Goal: Information Seeking & Learning: Learn about a topic

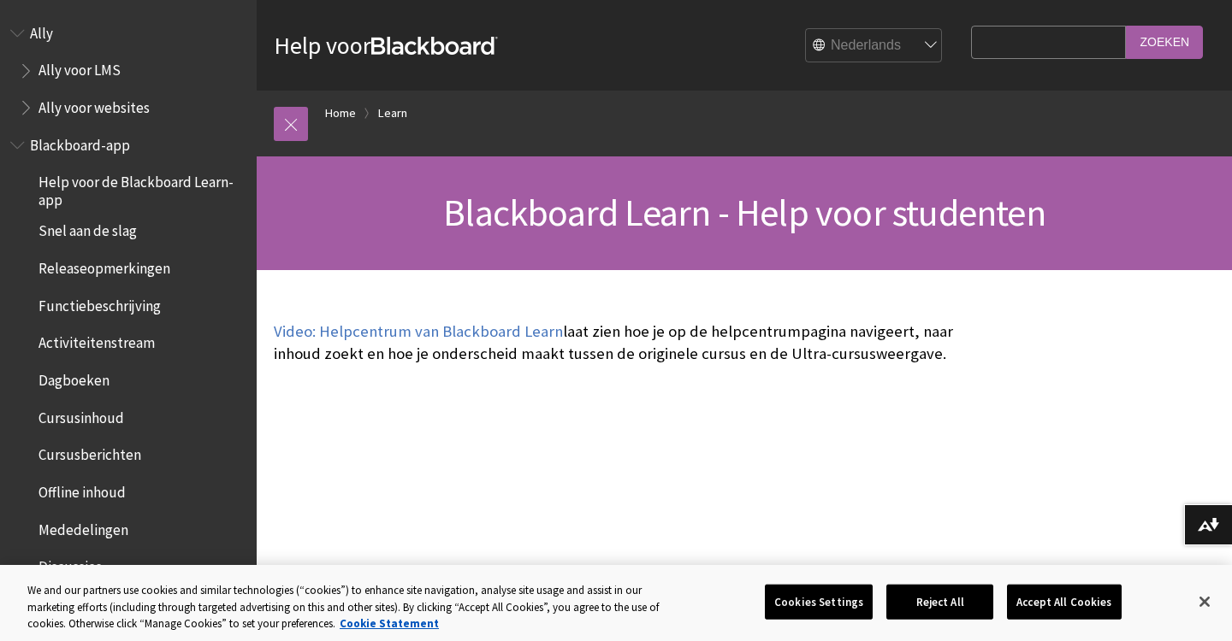
scroll to position [1414, 0]
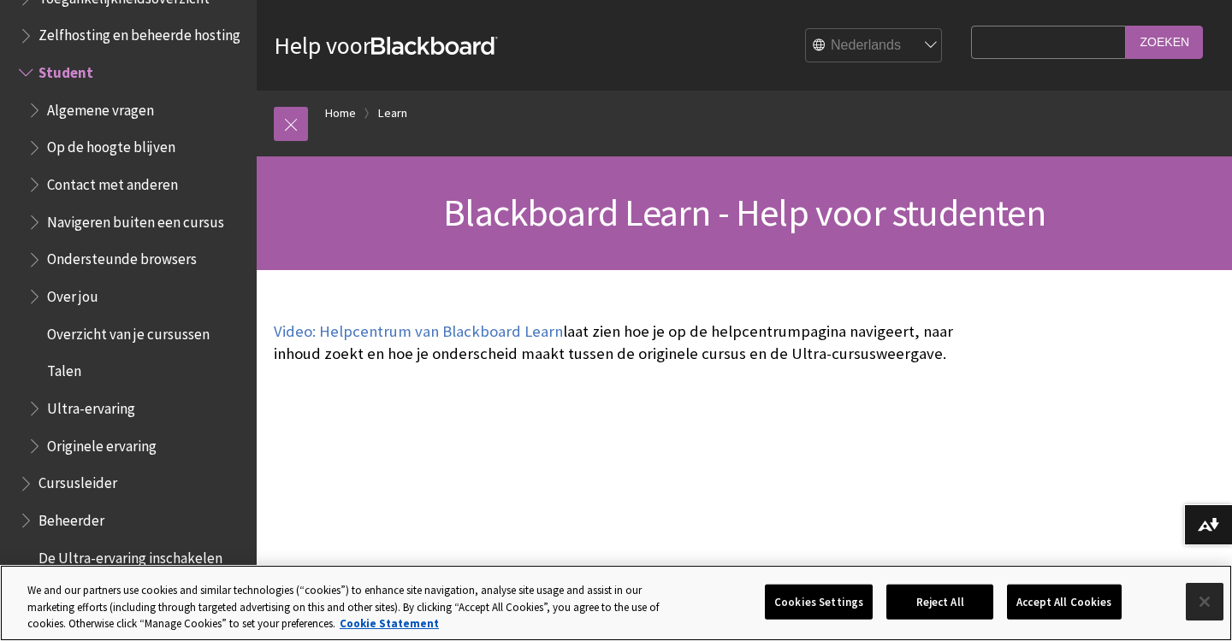
click at [1211, 608] on button "Close" at bounding box center [1204, 602] width 38 height 38
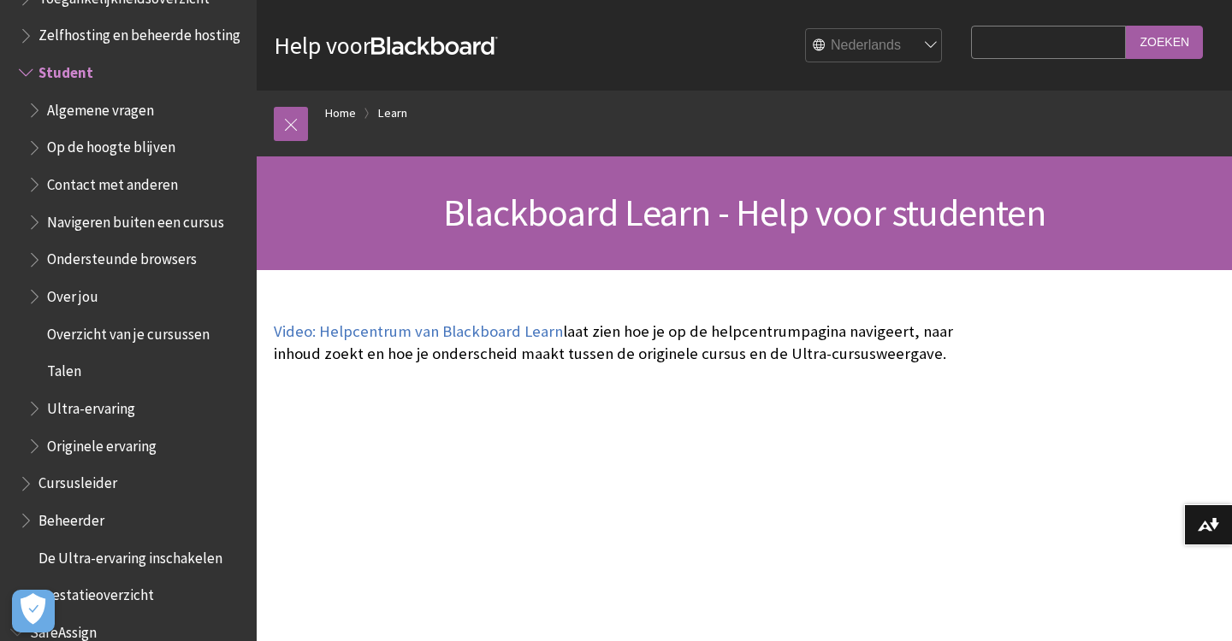
scroll to position [0, 0]
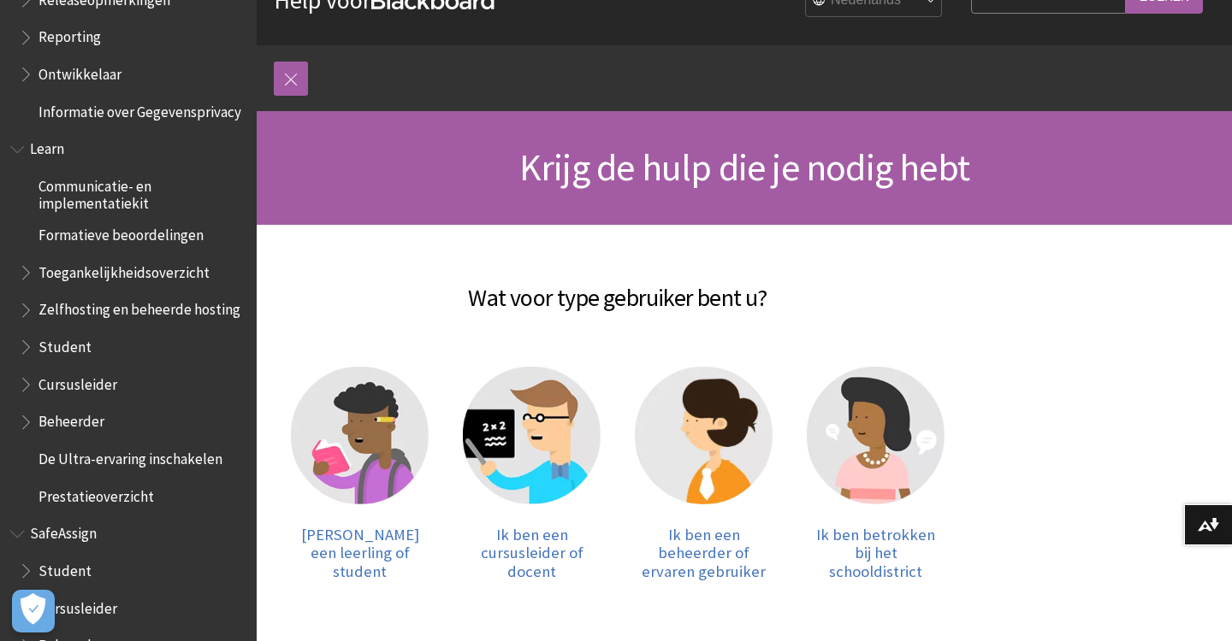
scroll to position [48, 0]
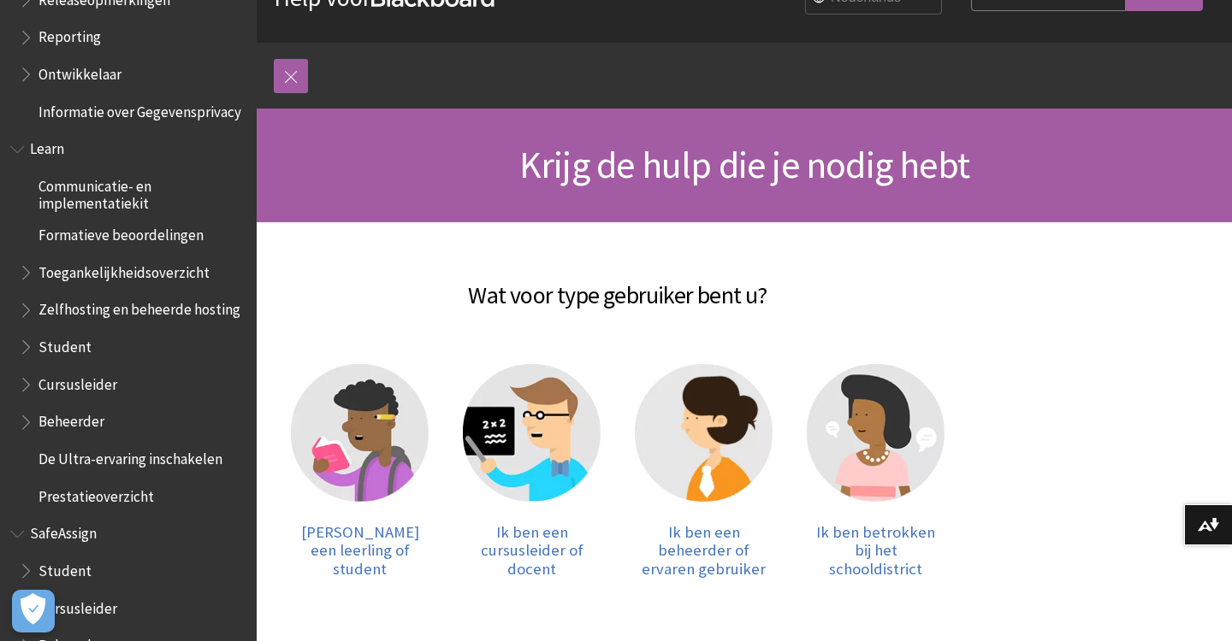
click at [436, 257] on h2 "Wat voor type gebruiker bent u?" at bounding box center [618, 285] width 688 height 56
click at [387, 426] on img at bounding box center [360, 433] width 138 height 138
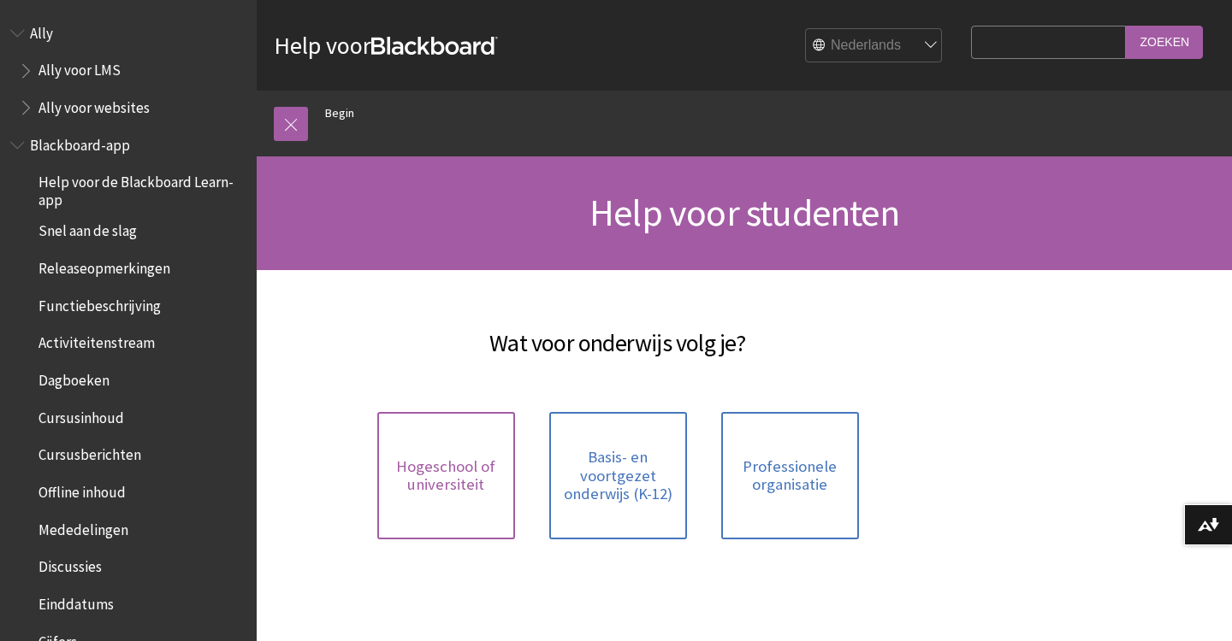
click at [462, 497] on link "Hogeschool of universiteit" at bounding box center [446, 475] width 138 height 127
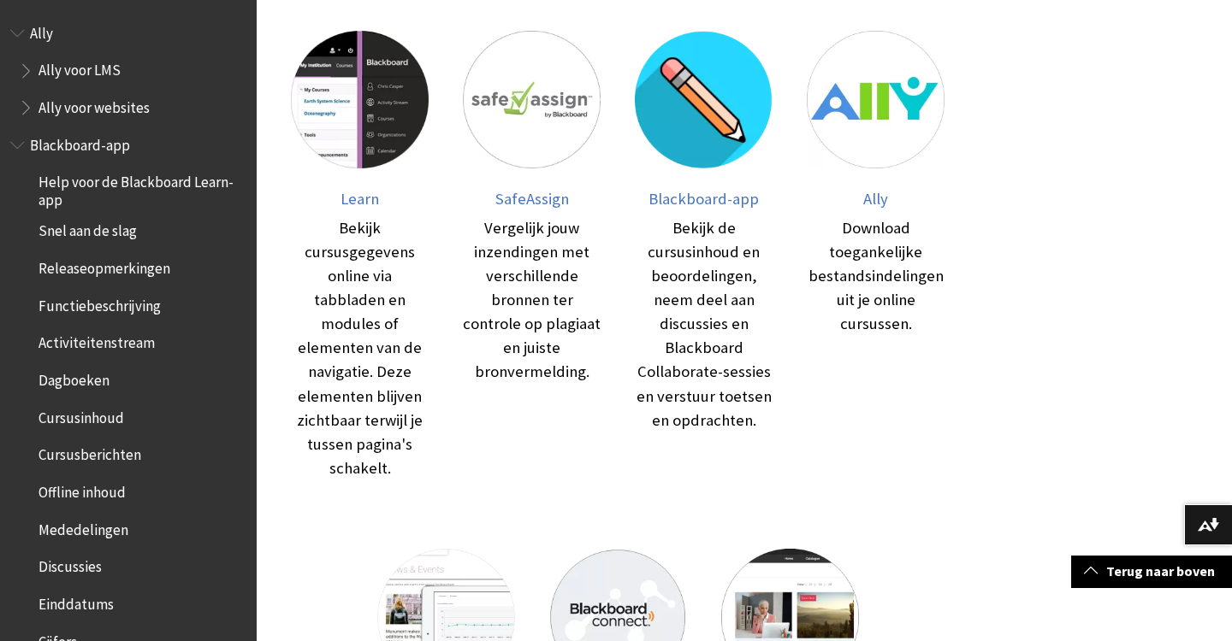
scroll to position [272, 0]
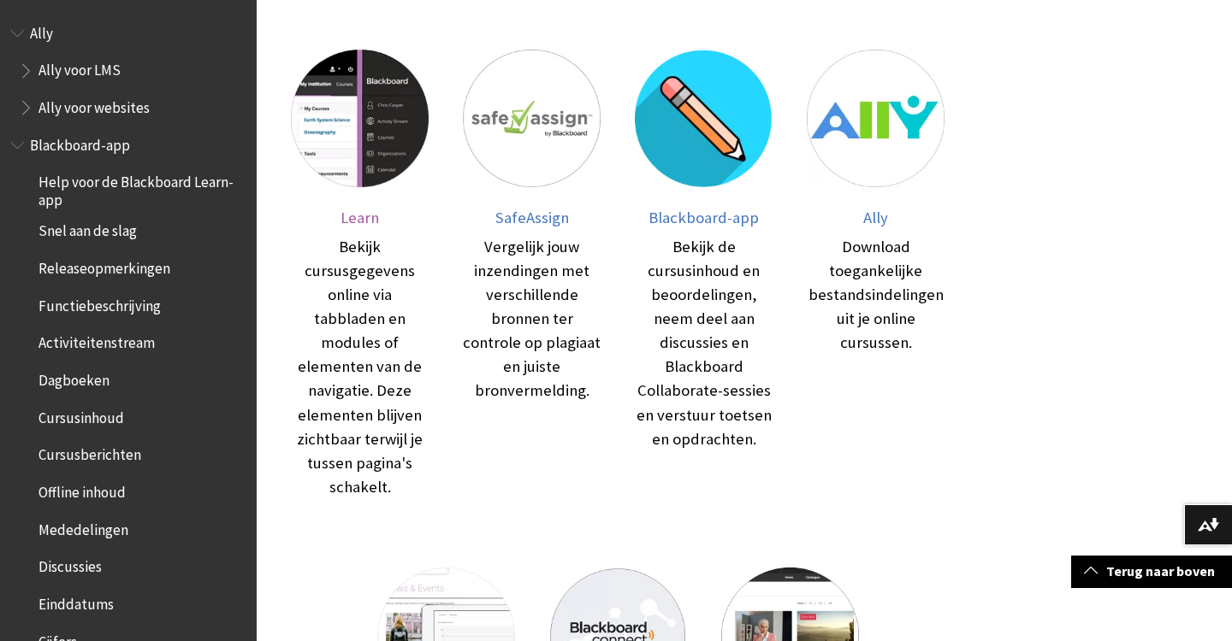
click at [336, 235] on div "Bekijk cursusgegevens online via tabbladen en modules of elementen van de navig…" at bounding box center [360, 367] width 138 height 264
click at [760, 220] on link "Blackboard-app Bekijk de cursusinhoud en beoordelingen, neem deel aan discussie…" at bounding box center [704, 275] width 138 height 450
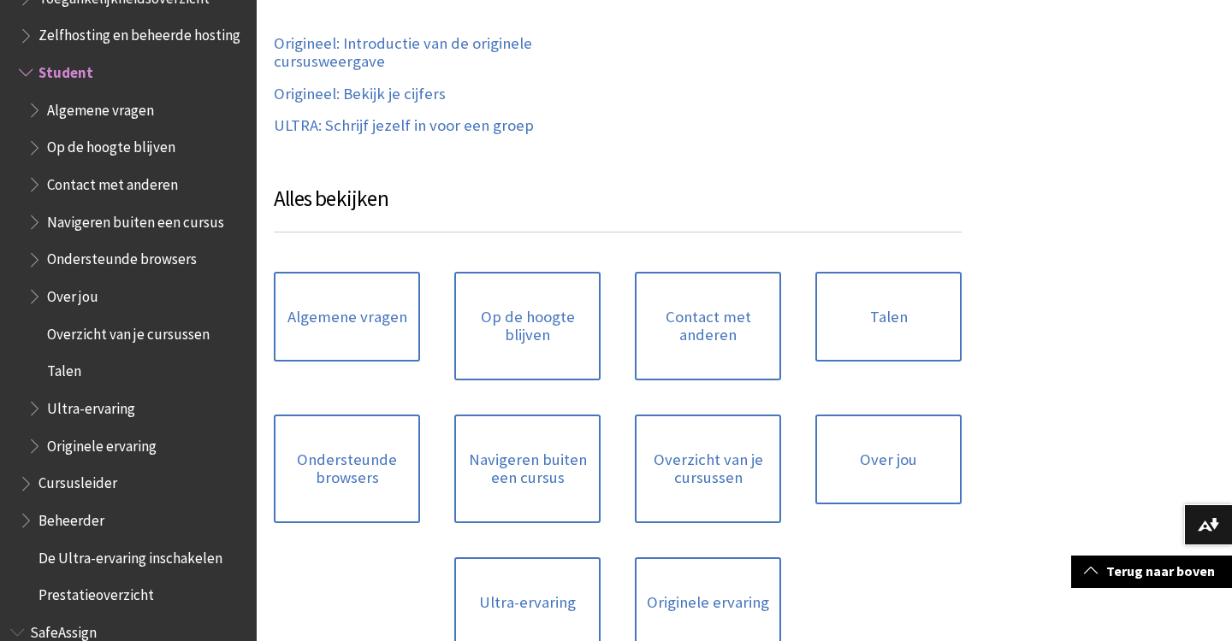
scroll to position [1540, 0]
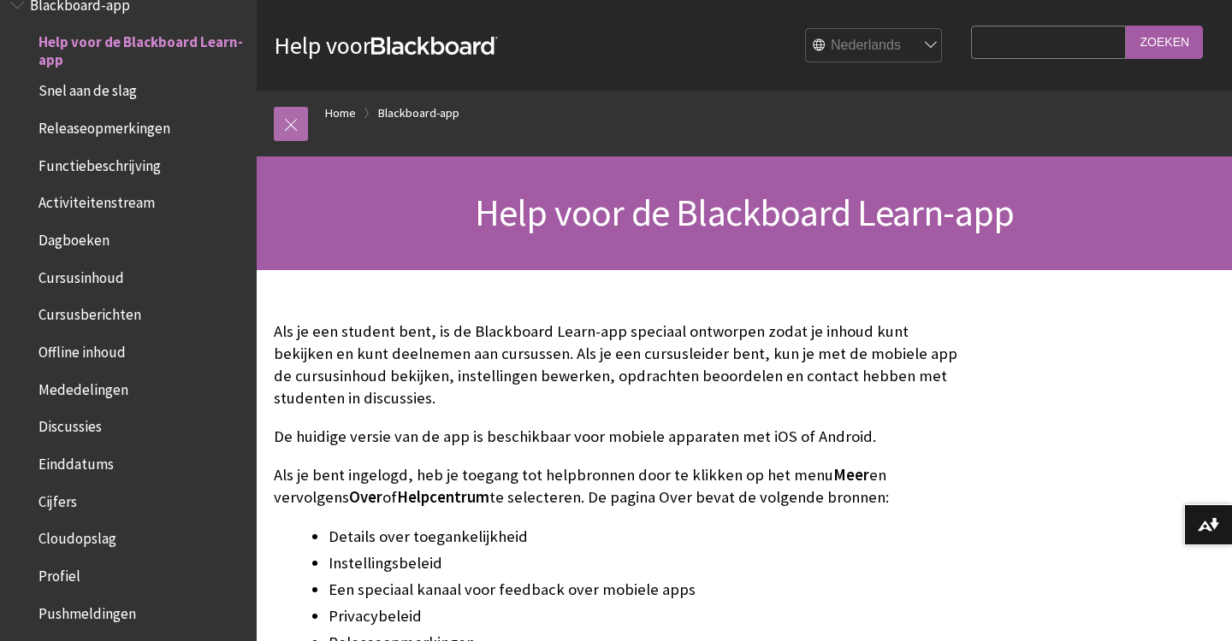
click at [290, 127] on link at bounding box center [291, 124] width 34 height 34
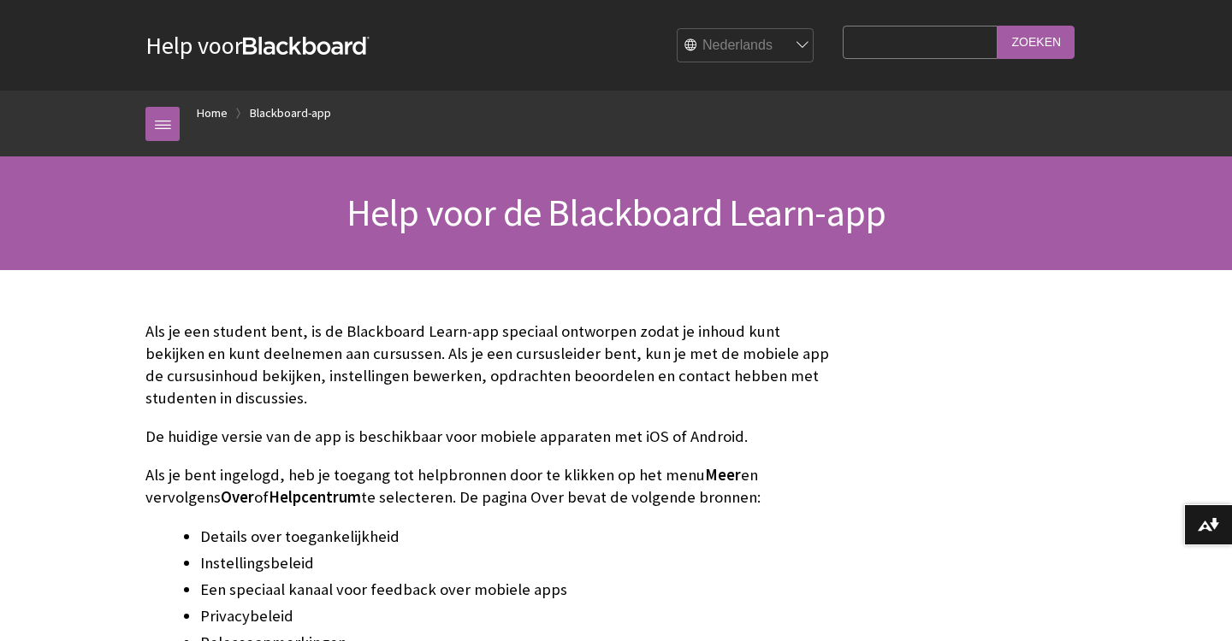
click at [68, 53] on div "Help voor Blackboard Help voor Bb English عربية Català Cymraeg Deutsch Español …" at bounding box center [616, 45] width 1232 height 91
